Goal: Information Seeking & Learning: Learn about a topic

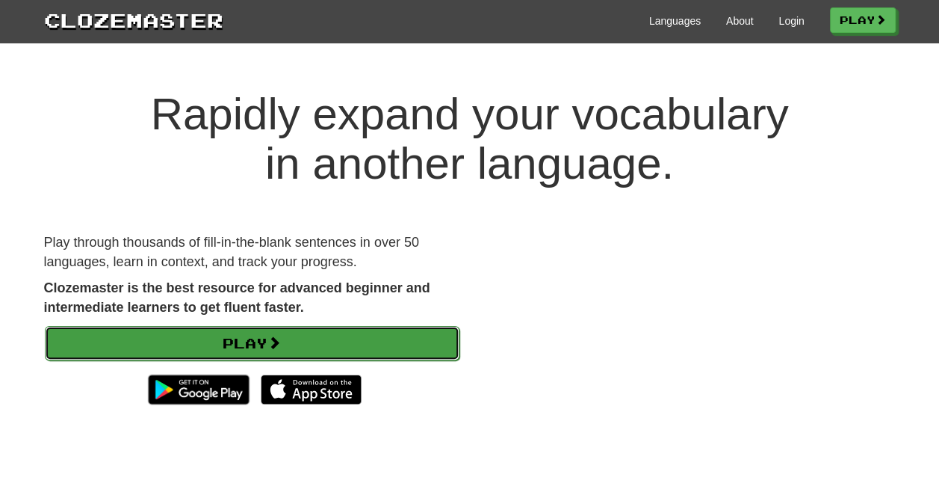
click at [281, 342] on span at bounding box center [274, 342] width 13 height 13
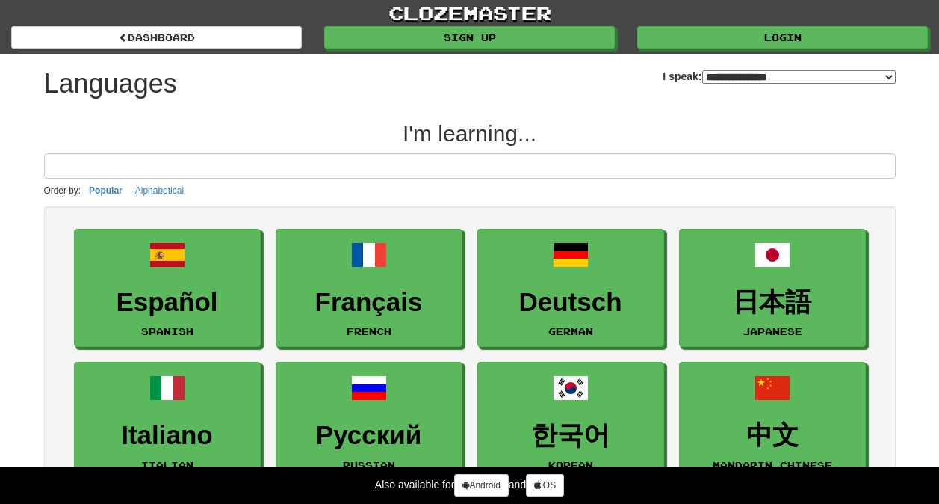
select select "*******"
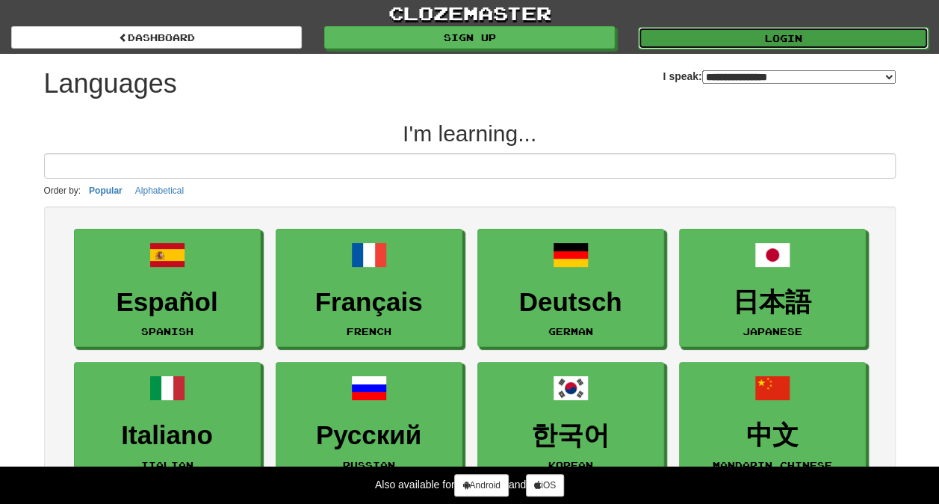
click at [699, 26] on div "Login" at bounding box center [782, 37] width 313 height 22
click at [699, 43] on link "Login" at bounding box center [783, 38] width 291 height 22
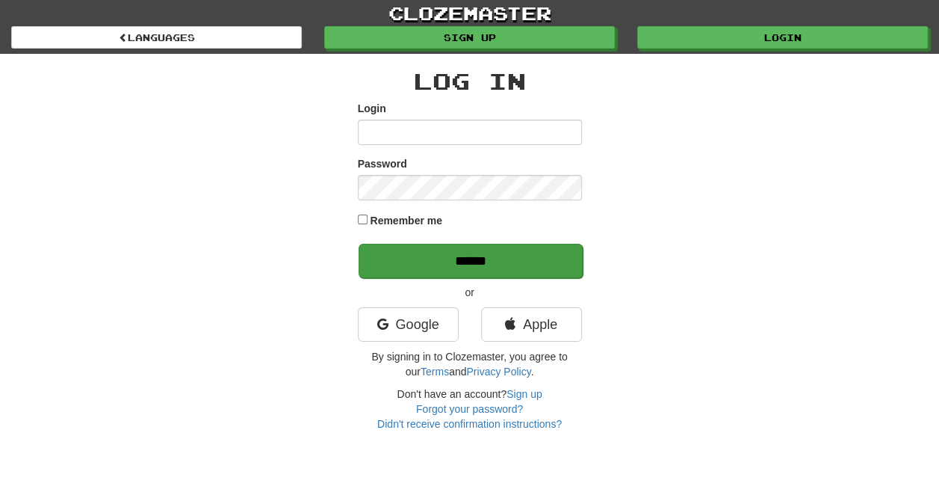
type input "**********"
click at [460, 266] on input "******" at bounding box center [471, 261] width 224 height 34
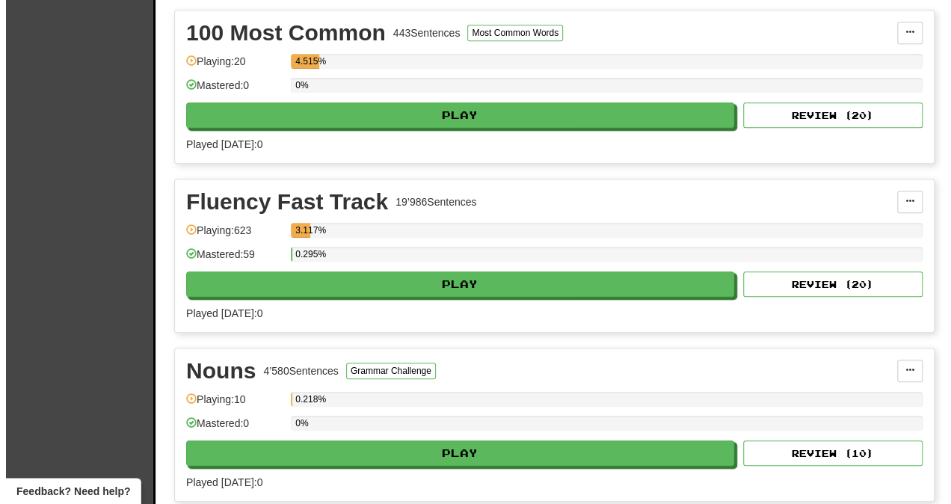
scroll to position [358, 0]
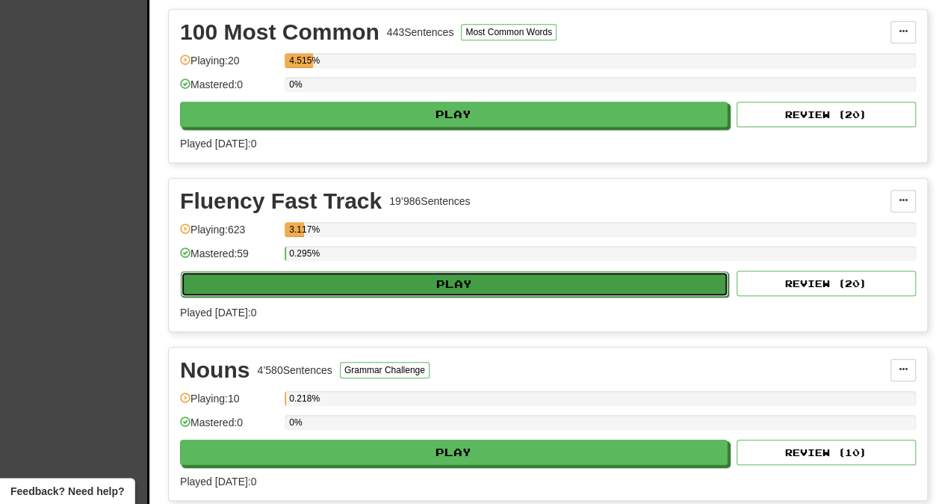
click at [443, 287] on button "Play" at bounding box center [455, 283] width 548 height 25
select select "**"
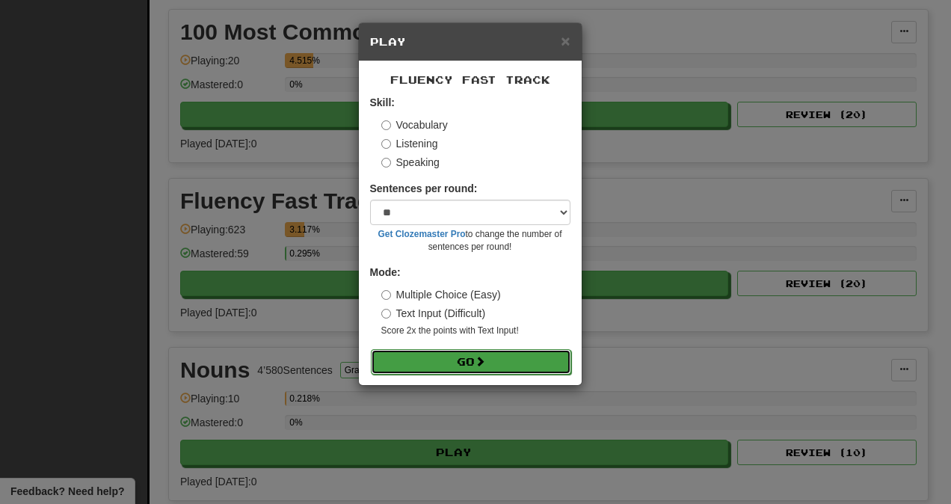
click at [444, 349] on button "Go" at bounding box center [471, 361] width 200 height 25
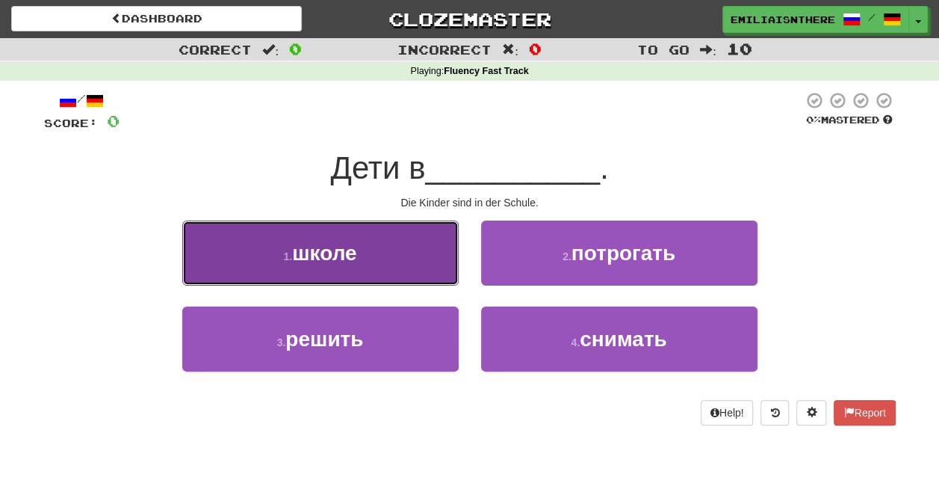
click at [384, 262] on button "1 . школе" at bounding box center [320, 252] width 277 height 65
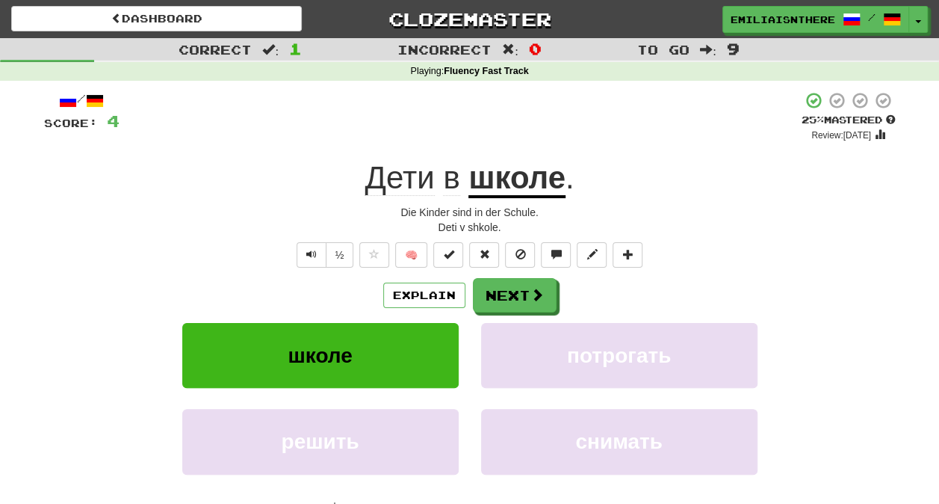
click at [511, 318] on div "Explain Next школе потрогать решить снимать Learn more: школе потрогать решить …" at bounding box center [470, 398] width 852 height 240
drag, startPoint x: 511, startPoint y: 318, endPoint x: 504, endPoint y: 297, distance: 21.5
click at [504, 297] on button "Next" at bounding box center [516, 296] width 84 height 34
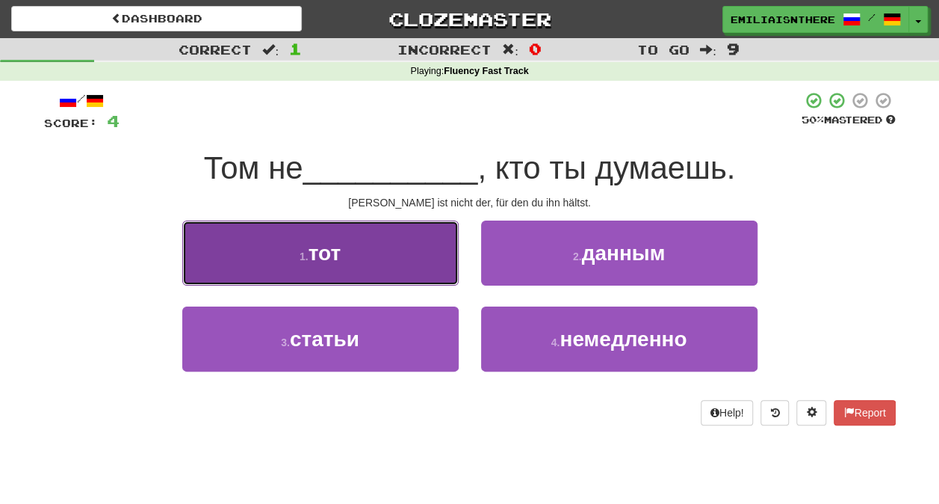
click at [407, 242] on button "1 . тот" at bounding box center [320, 252] width 277 height 65
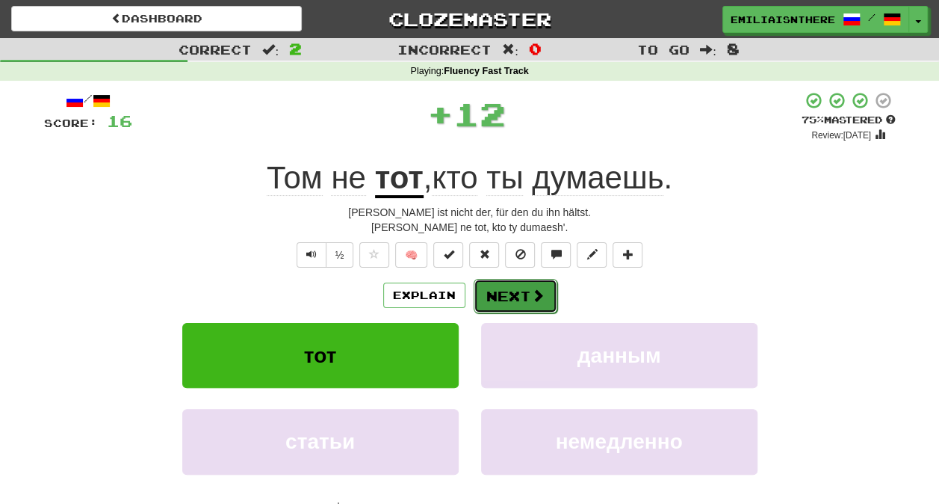
click at [505, 290] on button "Next" at bounding box center [516, 296] width 84 height 34
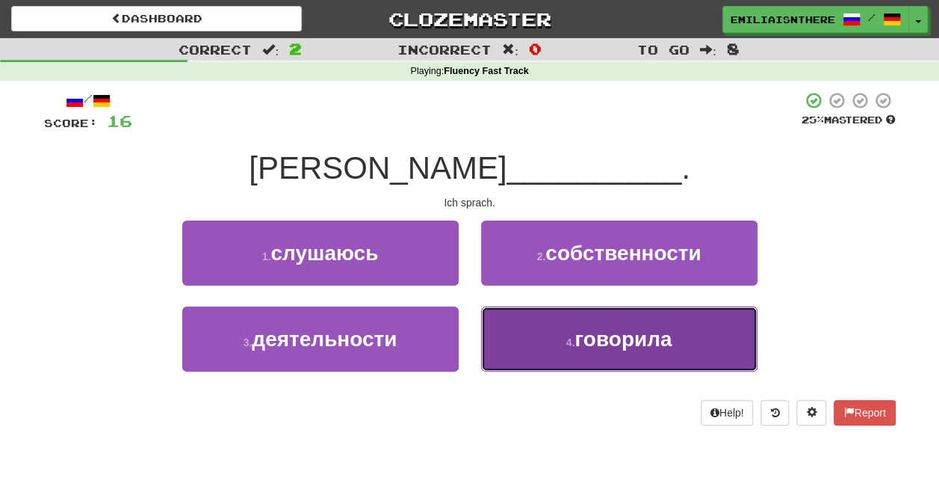
click at [578, 347] on span "говорила" at bounding box center [623, 338] width 97 height 23
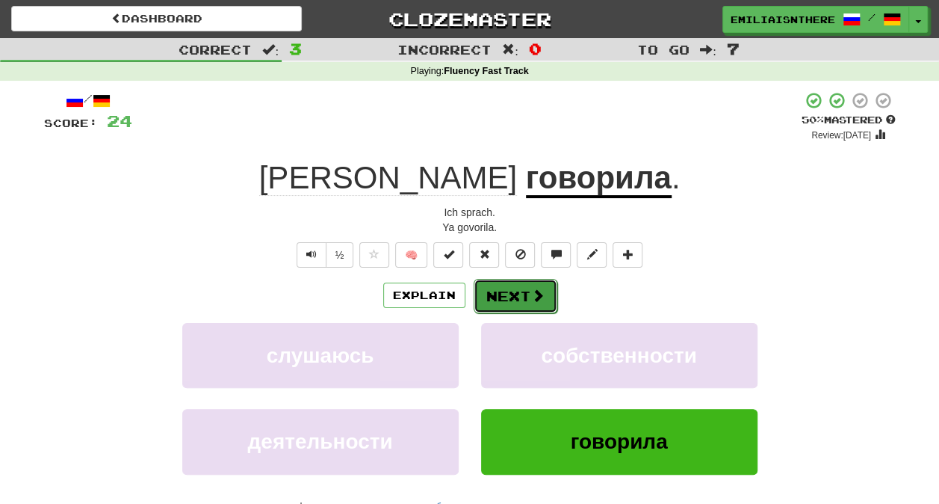
click at [525, 291] on button "Next" at bounding box center [516, 296] width 84 height 34
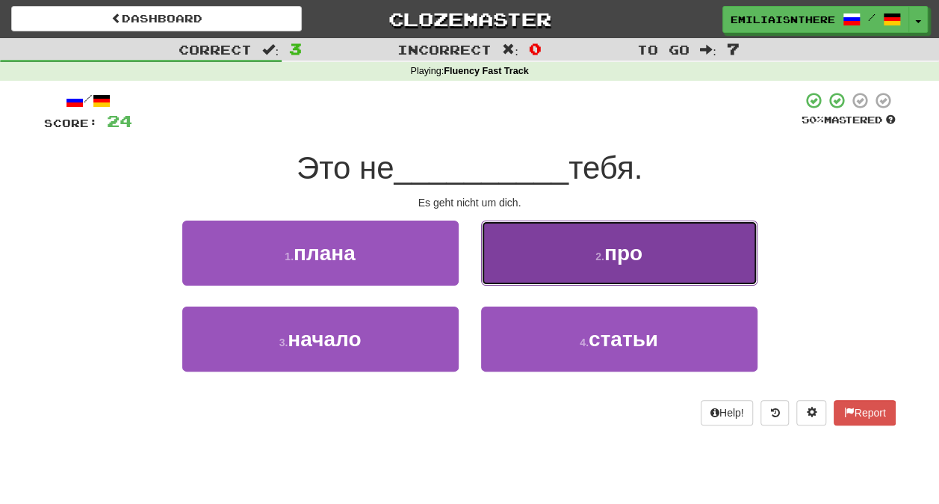
click at [602, 276] on button "2 . про" at bounding box center [619, 252] width 277 height 65
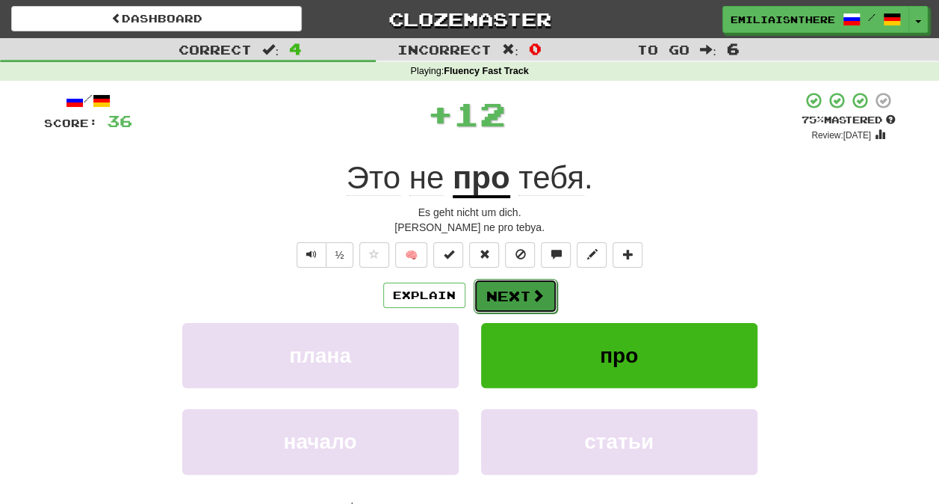
click at [531, 302] on span at bounding box center [537, 294] width 13 height 13
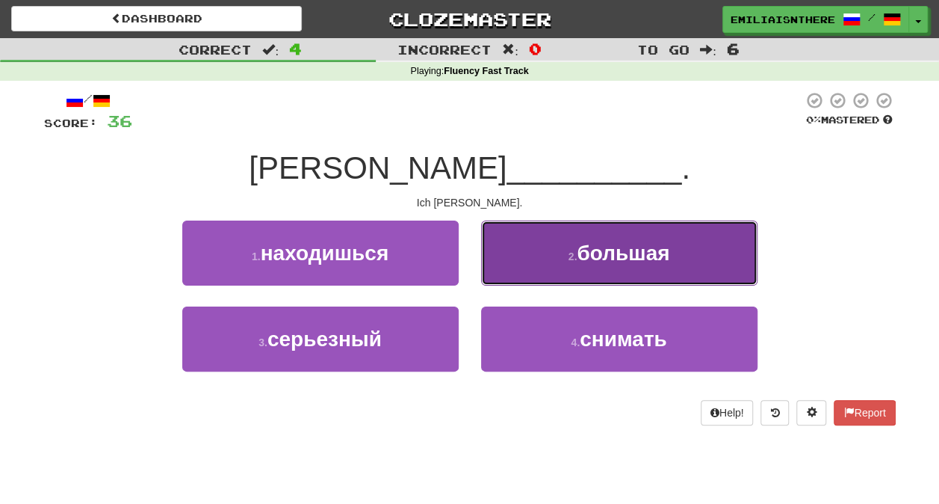
click at [635, 261] on span "большая" at bounding box center [623, 252] width 93 height 23
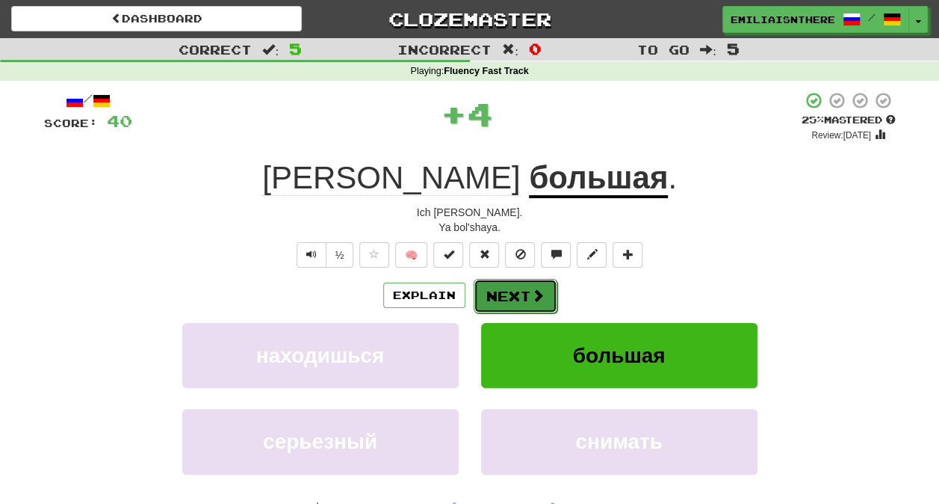
click at [516, 301] on button "Next" at bounding box center [516, 296] width 84 height 34
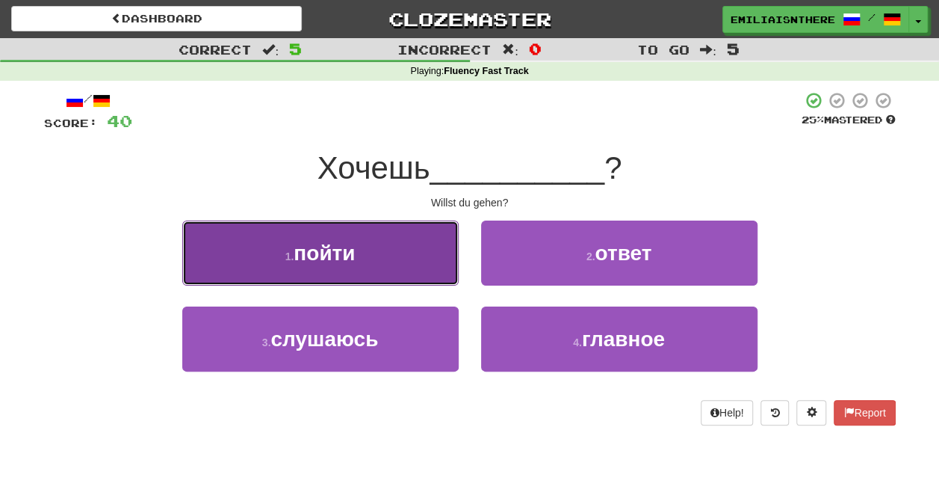
click at [398, 266] on button "1 . пойти" at bounding box center [320, 252] width 277 height 65
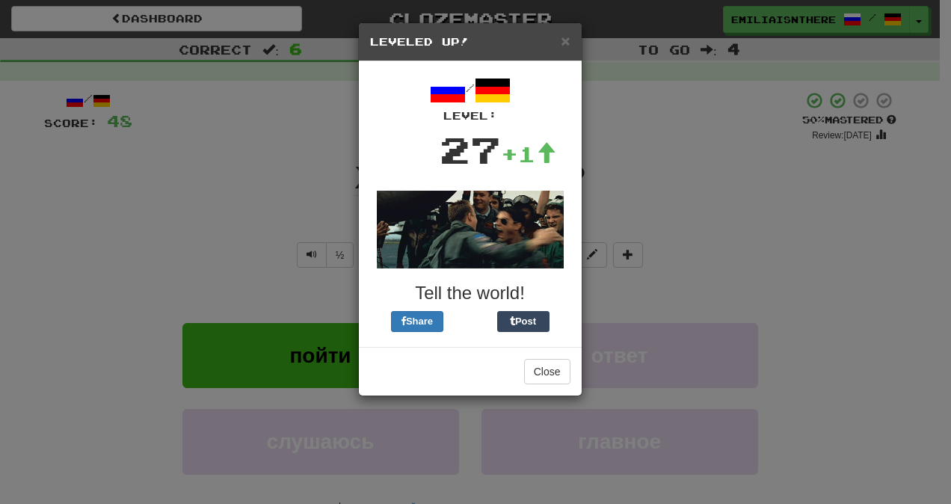
click at [574, 37] on div "× Leveled Up!" at bounding box center [470, 42] width 223 height 38
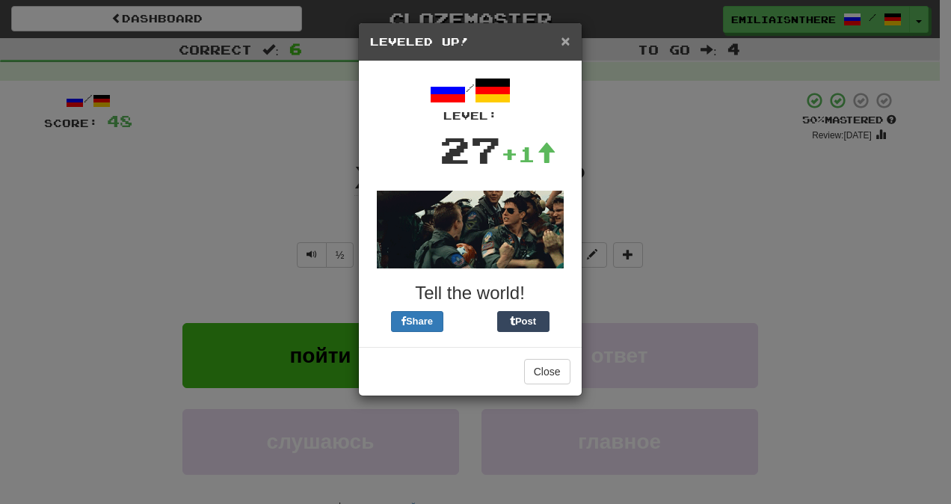
click at [562, 43] on span "×" at bounding box center [564, 40] width 9 height 17
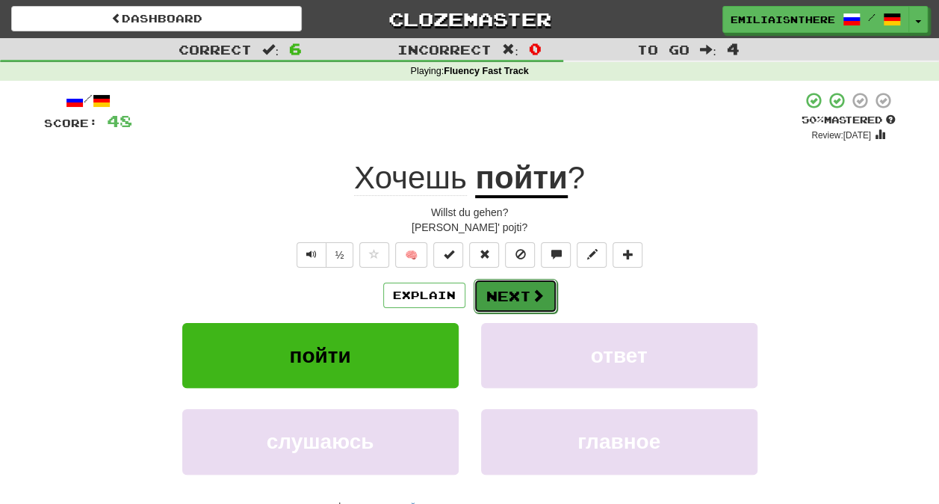
click at [507, 297] on button "Next" at bounding box center [516, 296] width 84 height 34
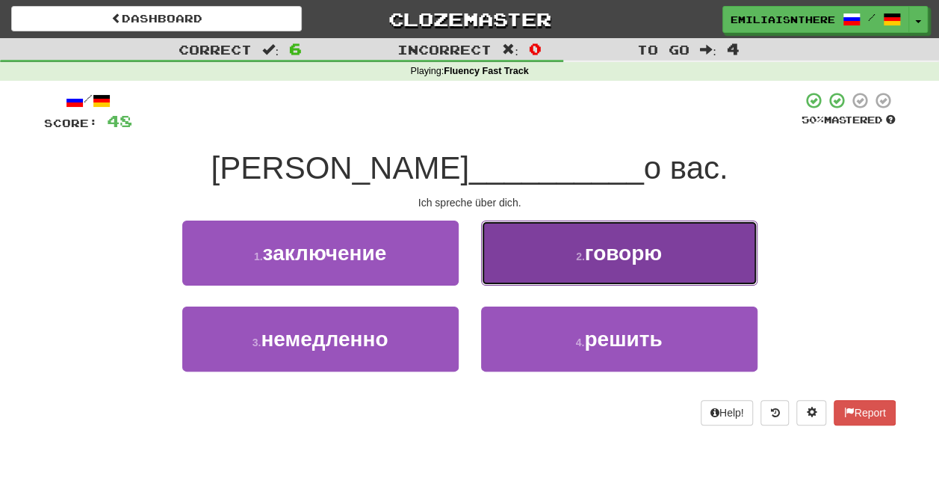
click at [614, 253] on span "говорю" at bounding box center [623, 252] width 77 height 23
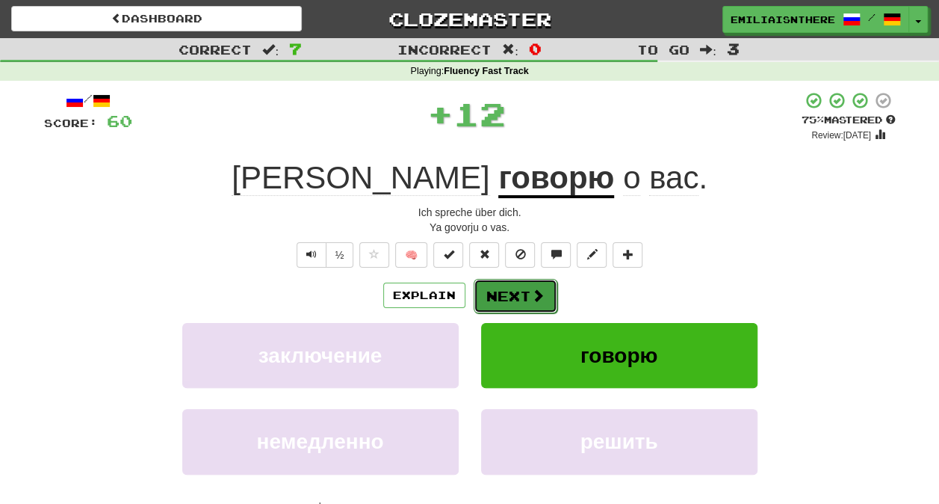
click at [511, 302] on button "Next" at bounding box center [516, 296] width 84 height 34
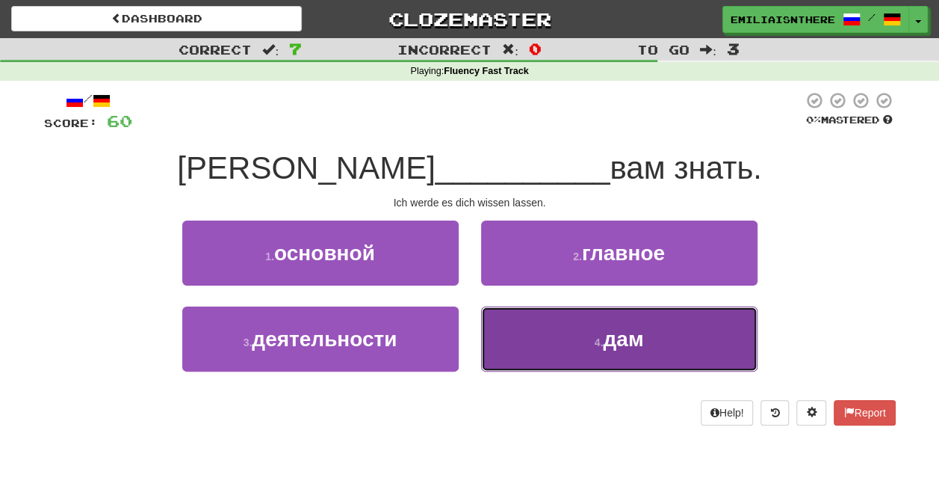
click at [546, 321] on button "4 . дам" at bounding box center [619, 338] width 277 height 65
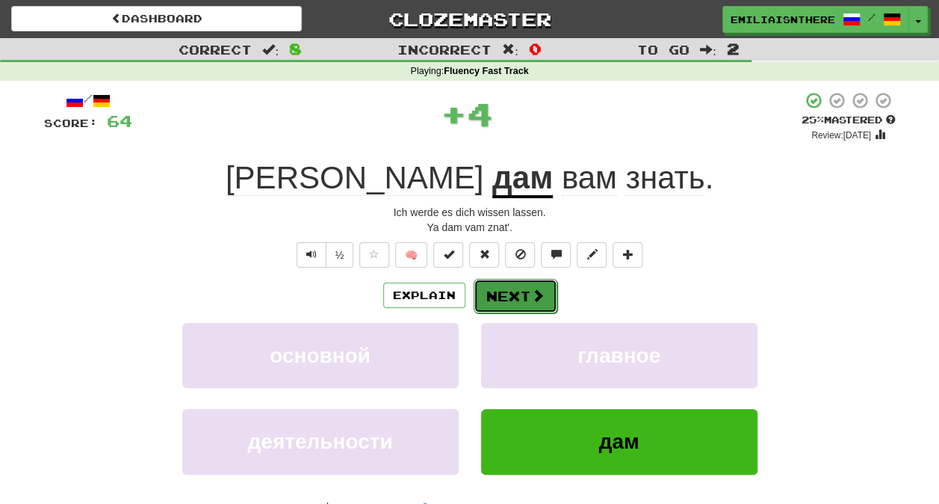
click at [505, 300] on button "Next" at bounding box center [516, 296] width 84 height 34
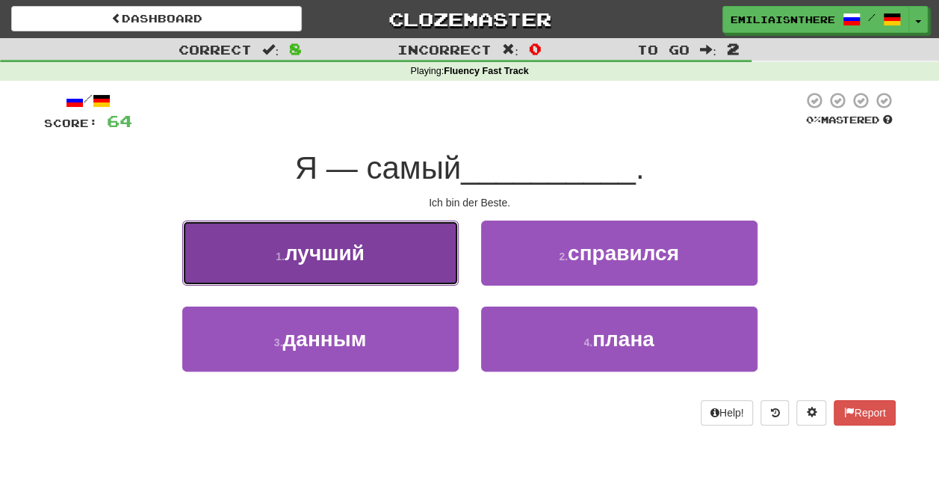
click at [384, 252] on button "1 . лучший" at bounding box center [320, 252] width 277 height 65
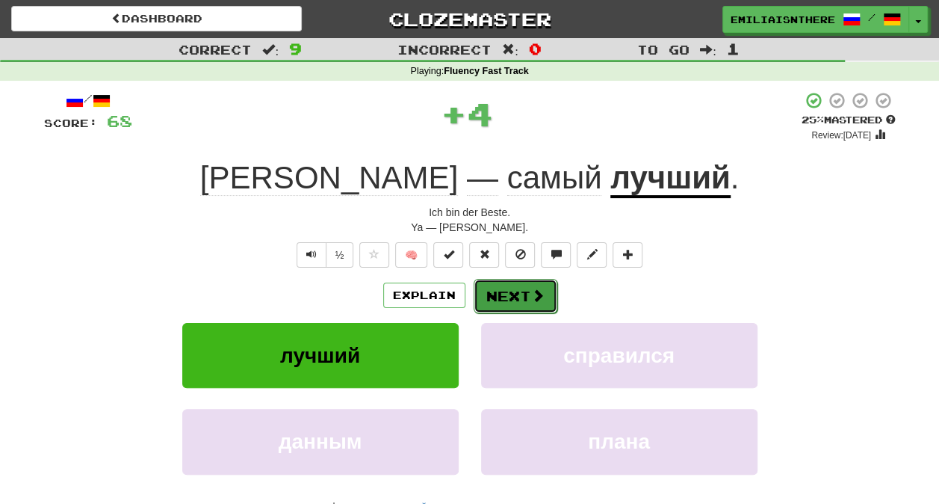
click at [505, 298] on button "Next" at bounding box center [516, 296] width 84 height 34
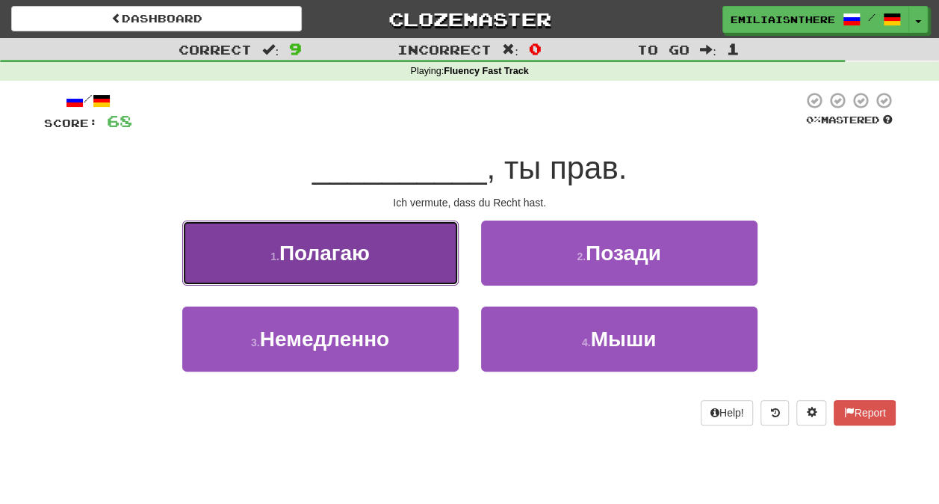
click at [380, 254] on button "1 . Полагаю" at bounding box center [320, 252] width 277 height 65
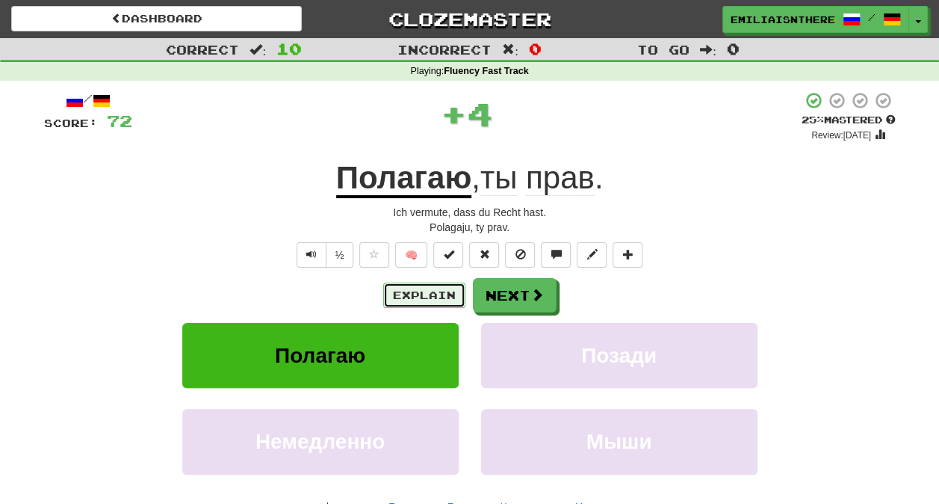
click at [433, 295] on button "Explain" at bounding box center [424, 294] width 82 height 25
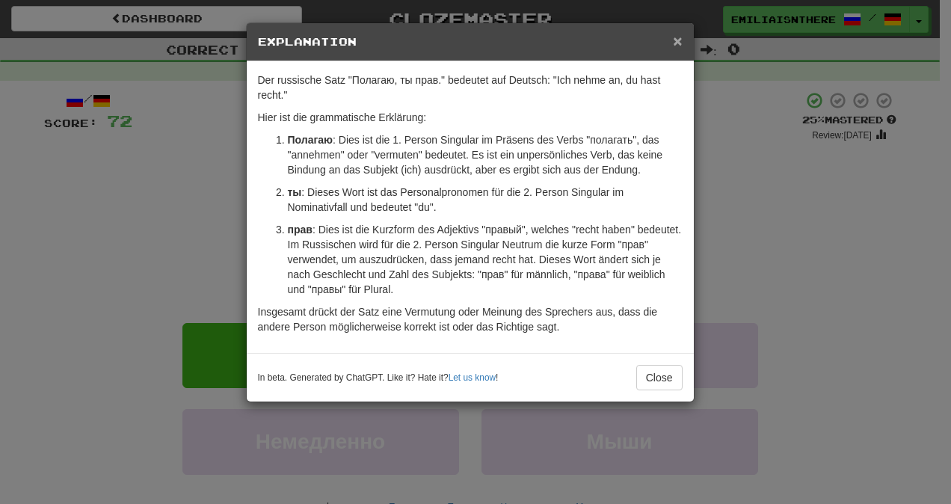
click at [676, 34] on span "×" at bounding box center [677, 40] width 9 height 17
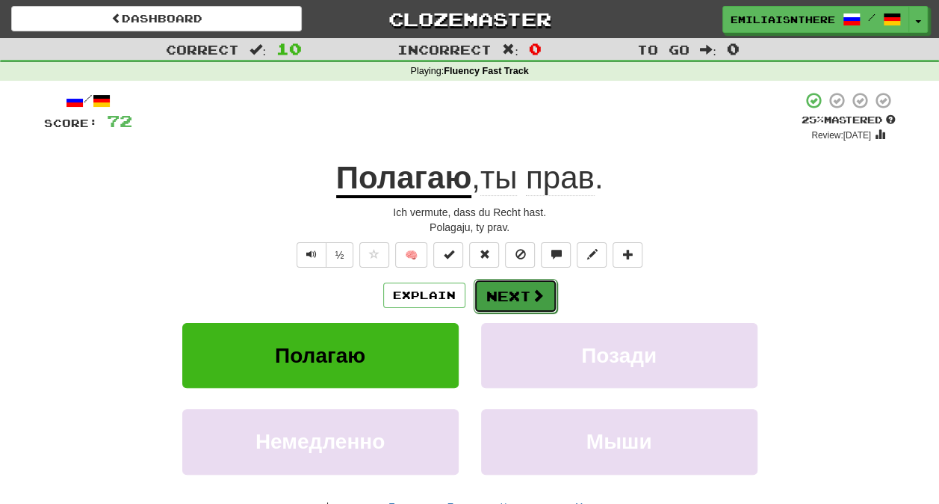
click at [527, 290] on button "Next" at bounding box center [516, 296] width 84 height 34
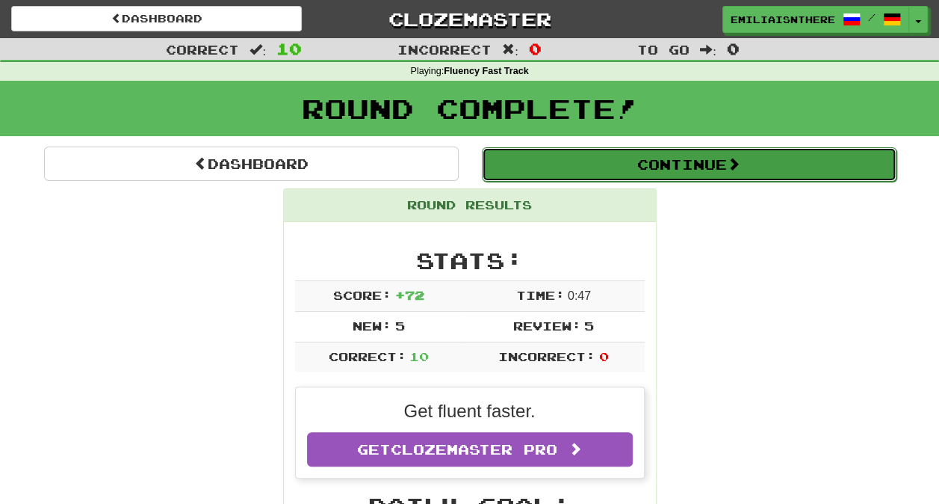
click at [545, 164] on button "Continue" at bounding box center [689, 164] width 415 height 34
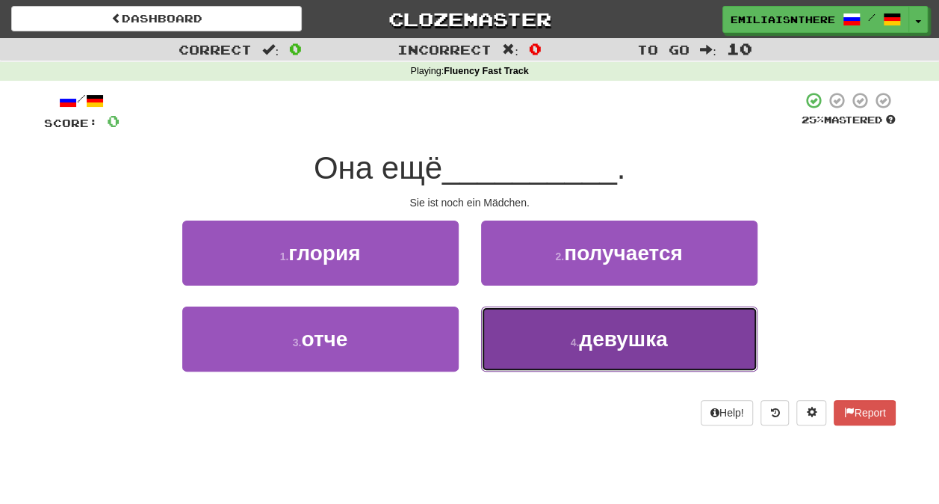
click at [534, 321] on button "4 . девушка" at bounding box center [619, 338] width 277 height 65
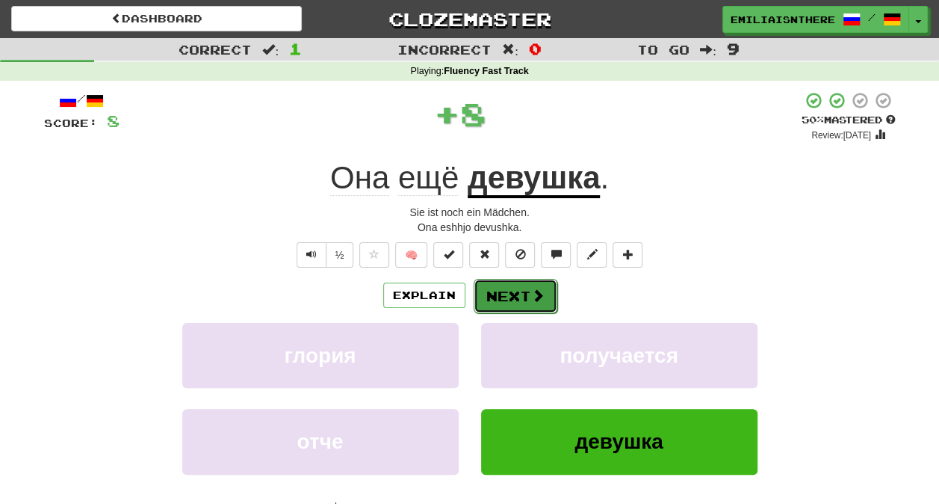
click at [525, 294] on button "Next" at bounding box center [516, 296] width 84 height 34
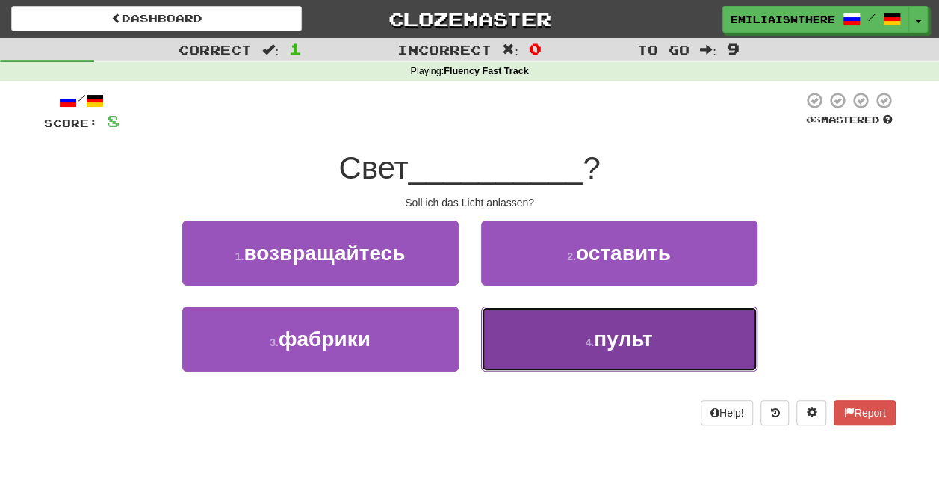
click at [541, 335] on button "4 . пульт" at bounding box center [619, 338] width 277 height 65
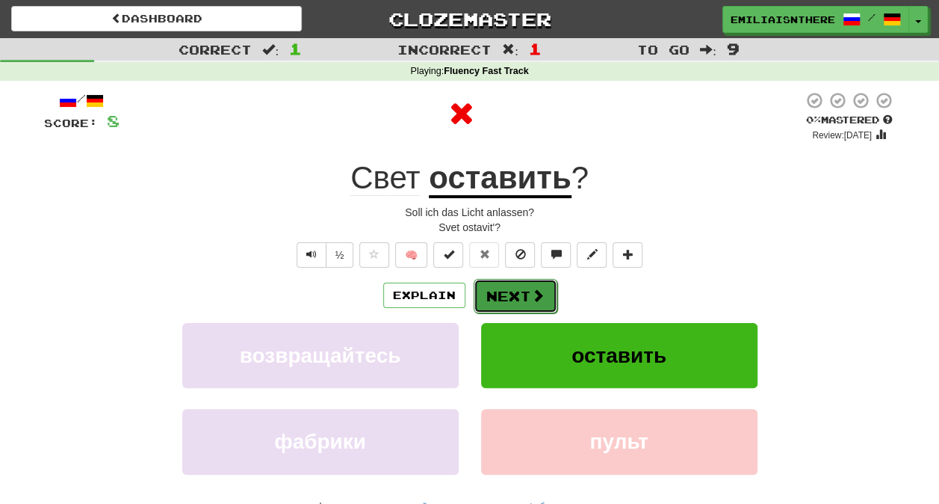
click at [522, 302] on button "Next" at bounding box center [516, 296] width 84 height 34
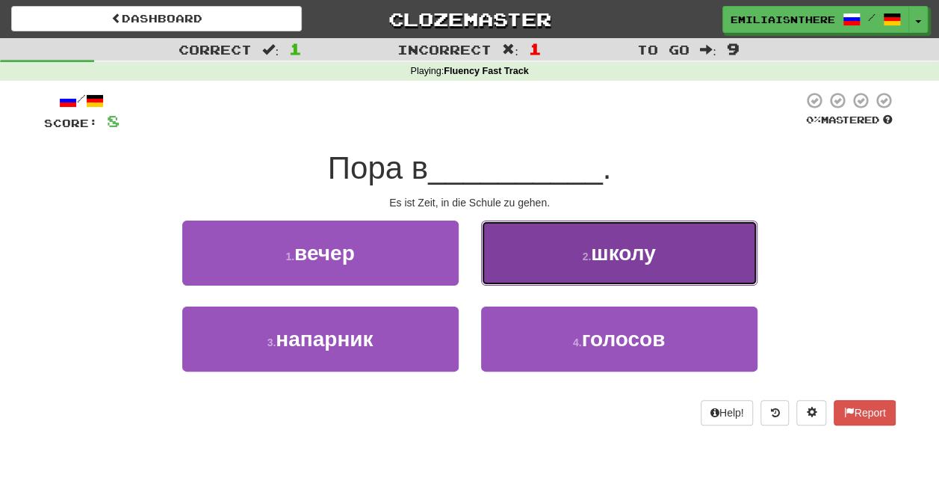
click at [533, 244] on button "2 . школу" at bounding box center [619, 252] width 277 height 65
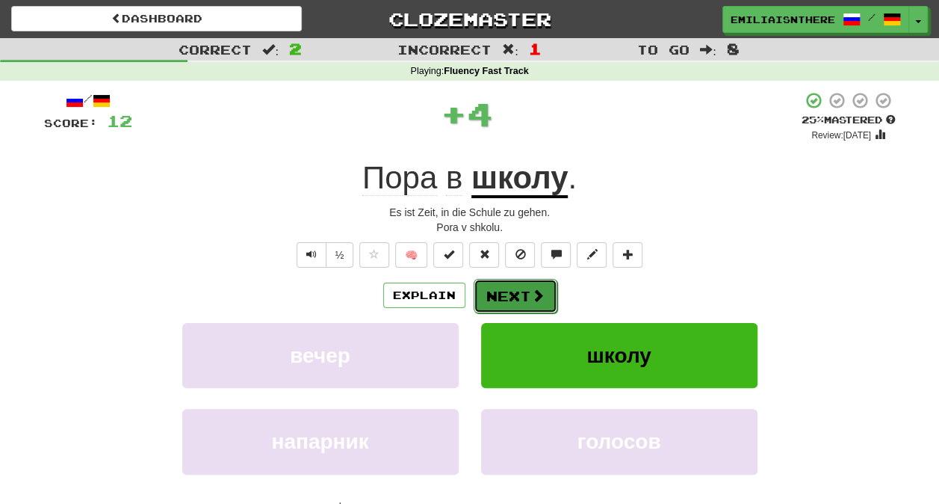
click at [501, 295] on button "Next" at bounding box center [516, 296] width 84 height 34
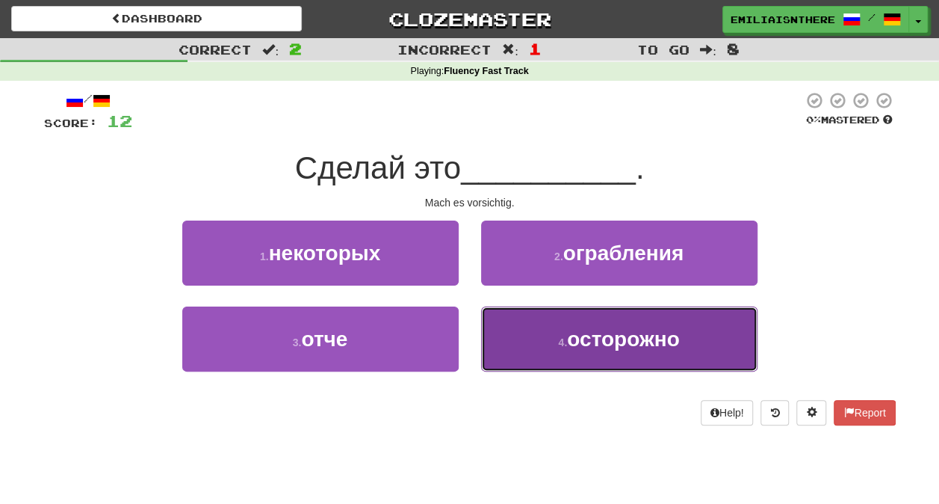
click at [563, 336] on small "4 ." at bounding box center [562, 342] width 9 height 12
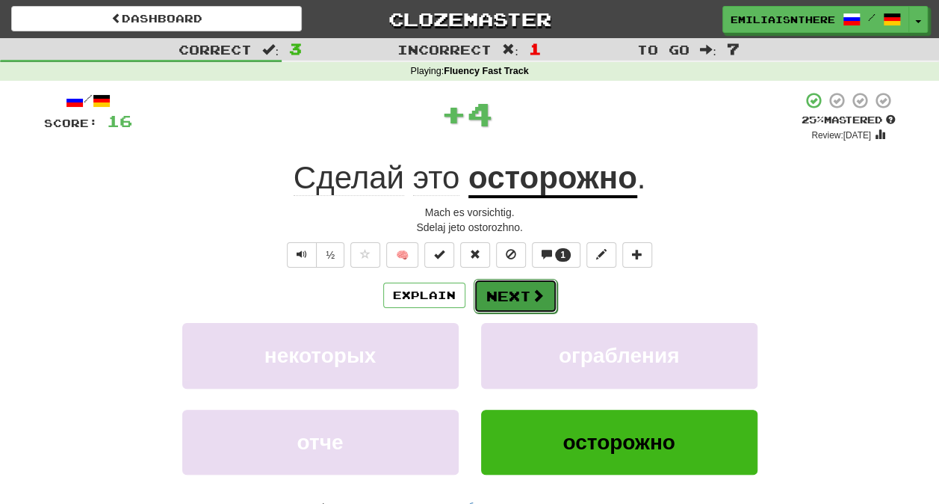
click at [513, 291] on button "Next" at bounding box center [516, 296] width 84 height 34
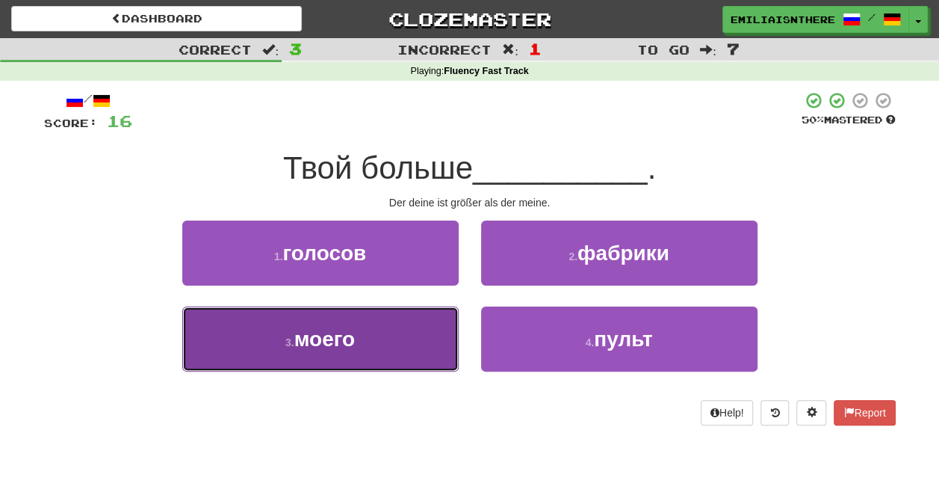
click at [341, 338] on span "моего" at bounding box center [324, 338] width 61 height 23
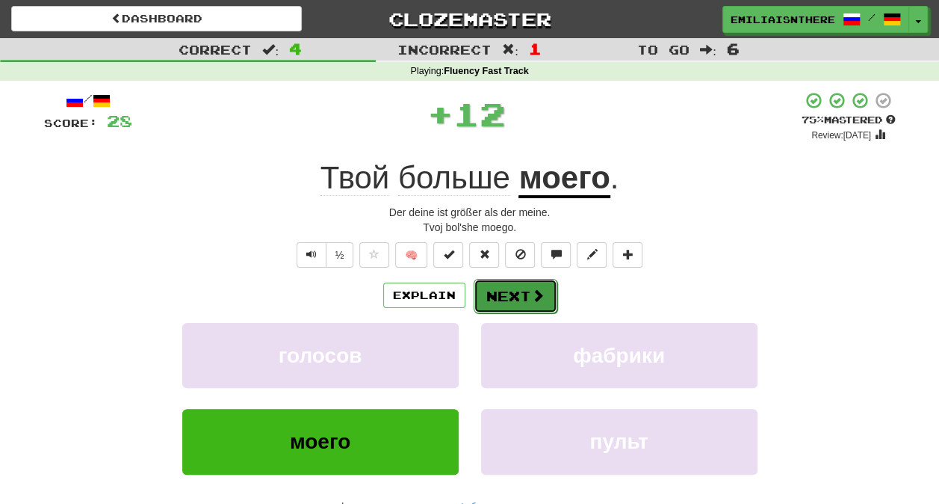
click at [494, 288] on button "Next" at bounding box center [516, 296] width 84 height 34
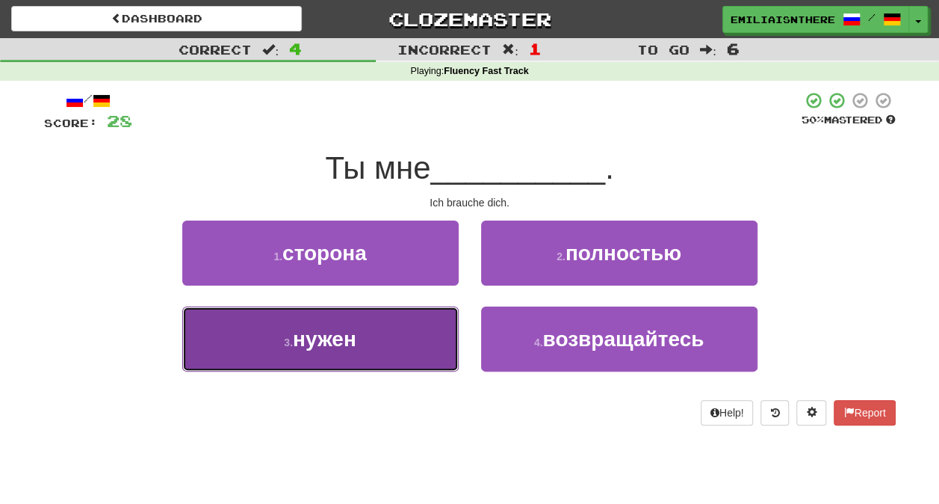
click at [375, 335] on button "3 . нужен" at bounding box center [320, 338] width 277 height 65
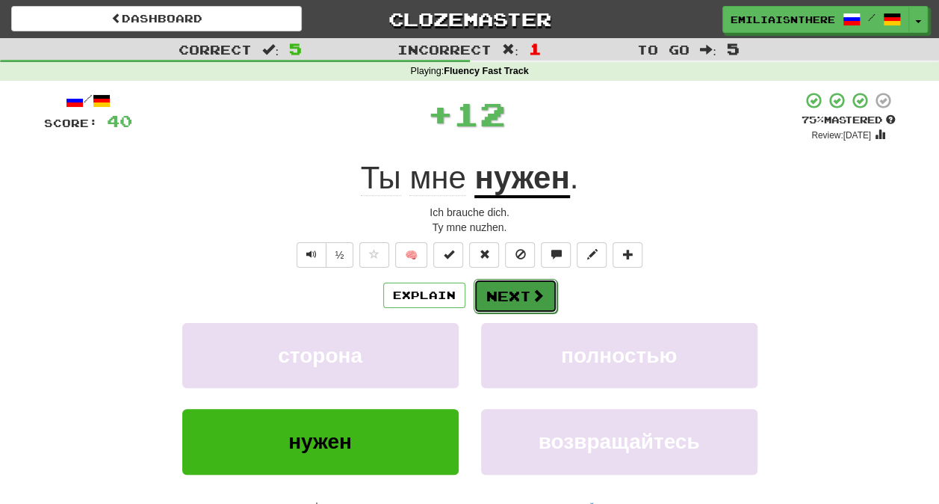
click at [504, 280] on button "Next" at bounding box center [516, 296] width 84 height 34
